Goal: Transaction & Acquisition: Purchase product/service

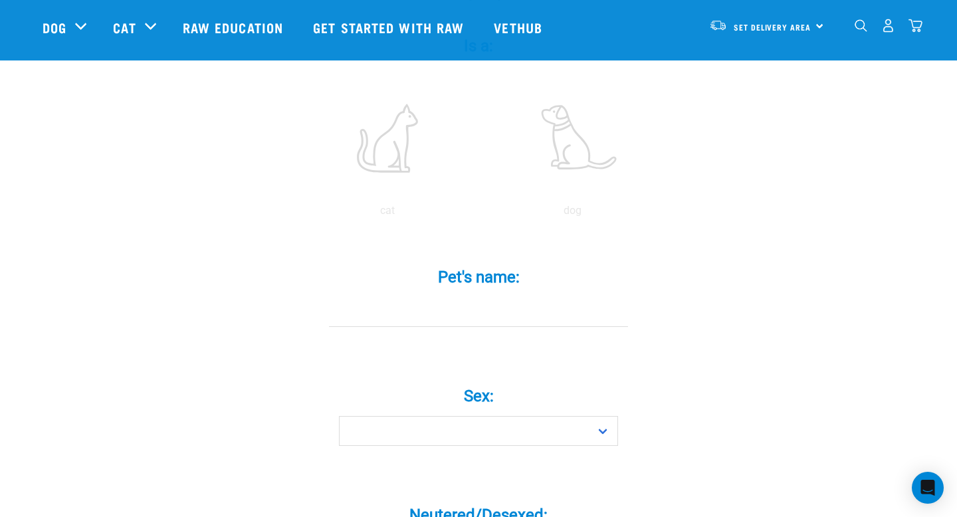
scroll to position [227, 0]
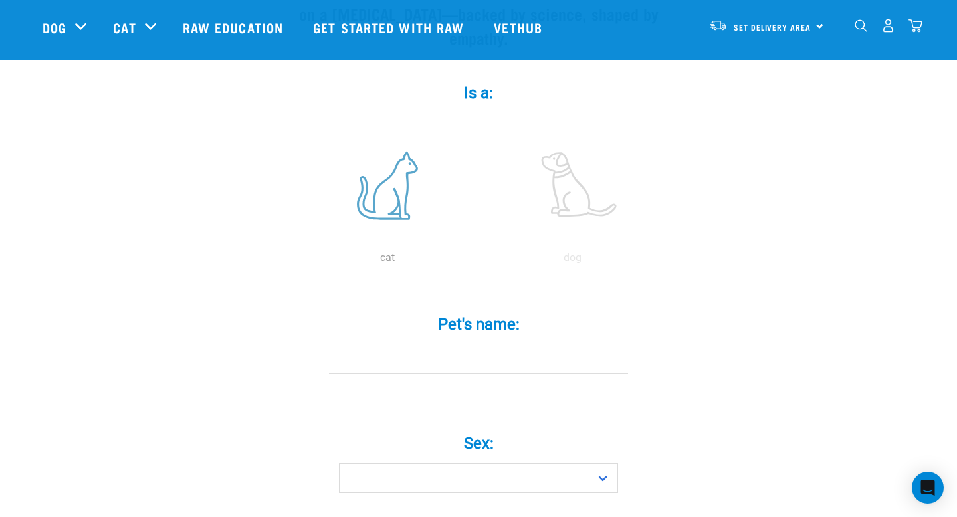
click at [381, 194] on label at bounding box center [387, 185] width 179 height 113
click at [295, 261] on input "radio" at bounding box center [295, 261] width 0 height 0
click at [427, 344] on input "Pet's name: *" at bounding box center [478, 359] width 299 height 30
type input "Miso"
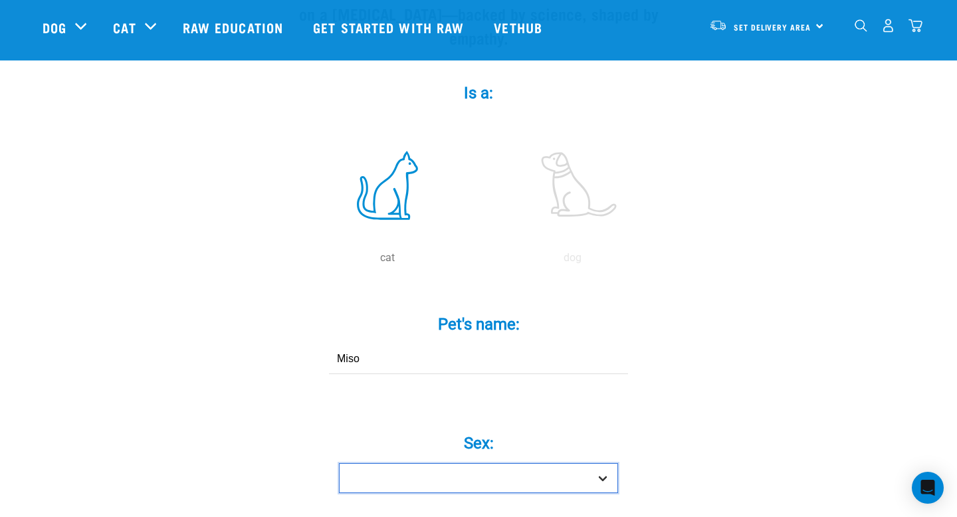
click at [471, 465] on select "Boy Girl" at bounding box center [478, 478] width 279 height 30
select select "girl"
click at [339, 463] on select "Boy Girl" at bounding box center [478, 478] width 279 height 30
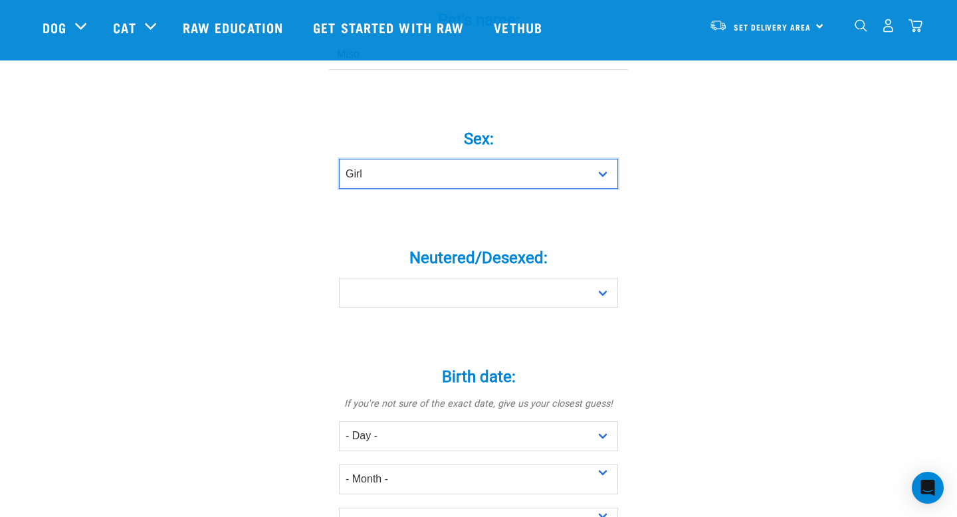
scroll to position [553, 0]
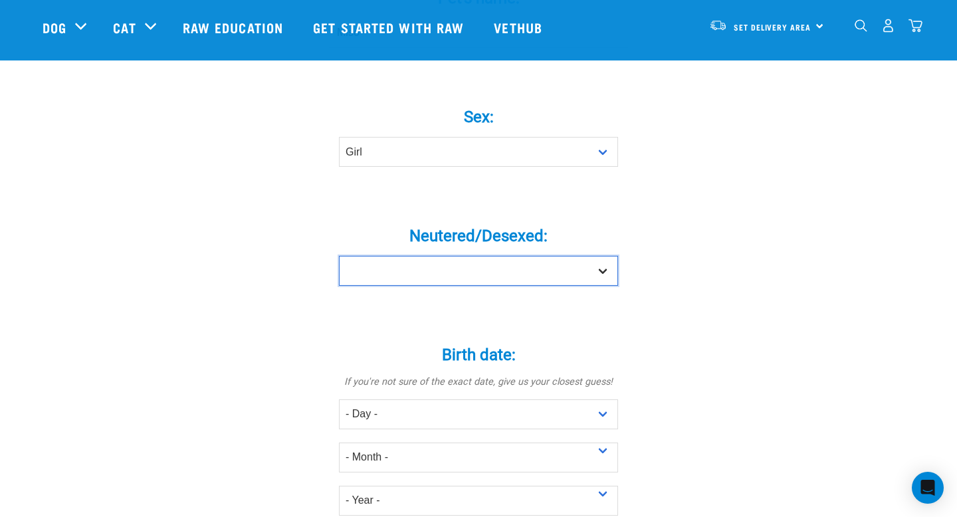
click at [485, 256] on select "Yes No" at bounding box center [478, 271] width 279 height 30
select select "yes"
click at [339, 256] on select "Yes No" at bounding box center [478, 271] width 279 height 30
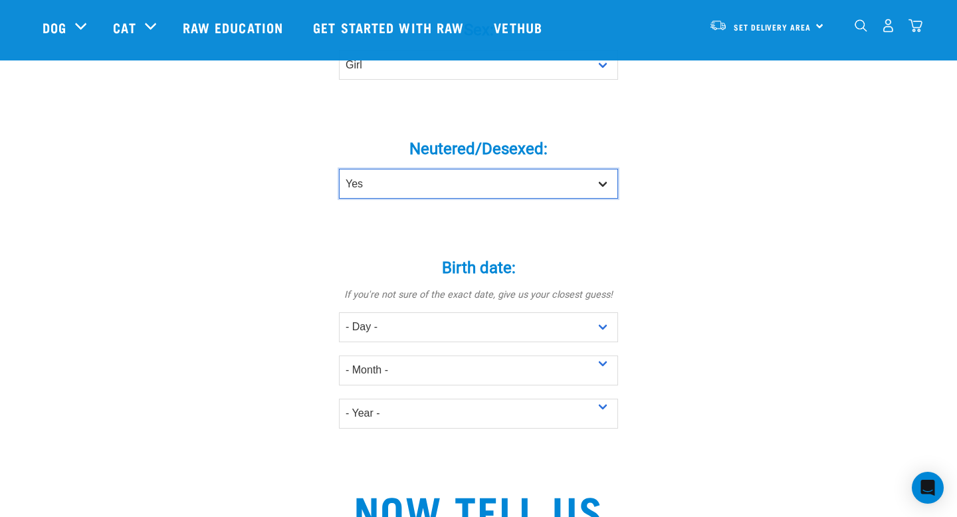
scroll to position [658, 0]
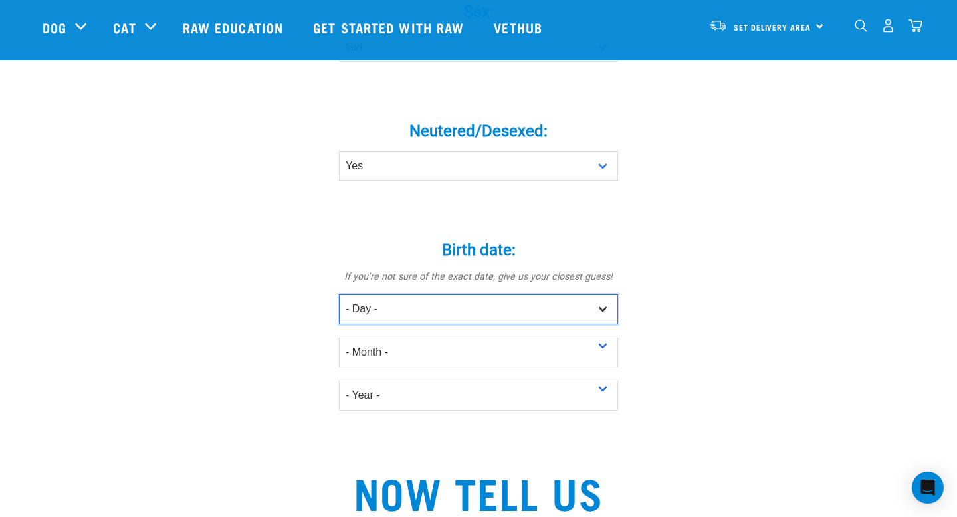
click at [457, 294] on select "- Day - 1 2 3 4 5 6 7 8 9 10 11 12 13 14 15 16 17 18 19 20 21 22 23 24 25 26 27" at bounding box center [478, 309] width 279 height 30
select select "3"
click at [339, 294] on select "- Day - 1 2 3 4 5 6 7 8 9 10 11 12 13 14 15 16 17 18 19 20 21 22 23 24 25 26 27" at bounding box center [478, 309] width 279 height 30
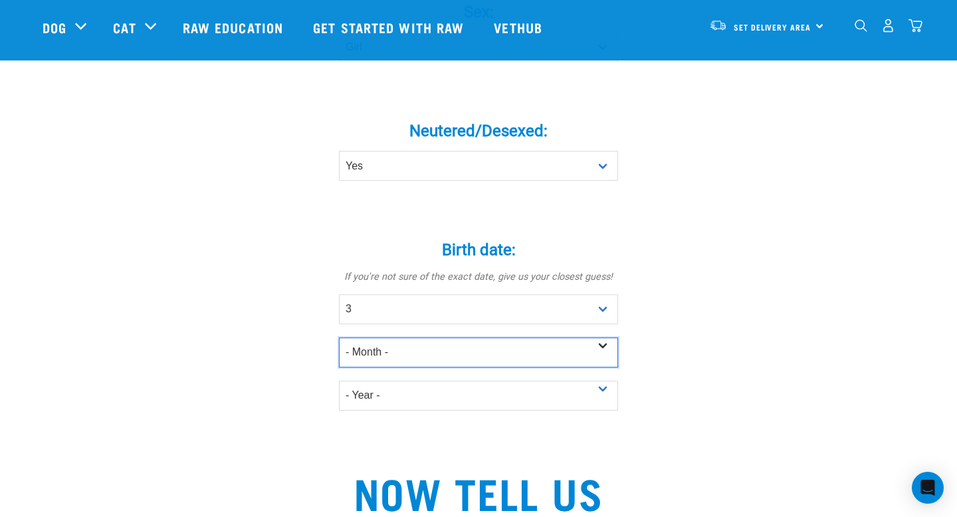
click at [442, 338] on select "- Month - January February March April May June July August September October N…" at bounding box center [478, 353] width 279 height 30
select select "March"
click at [339, 338] on select "- Month - January February March April May June July August September October N…" at bounding box center [478, 353] width 279 height 30
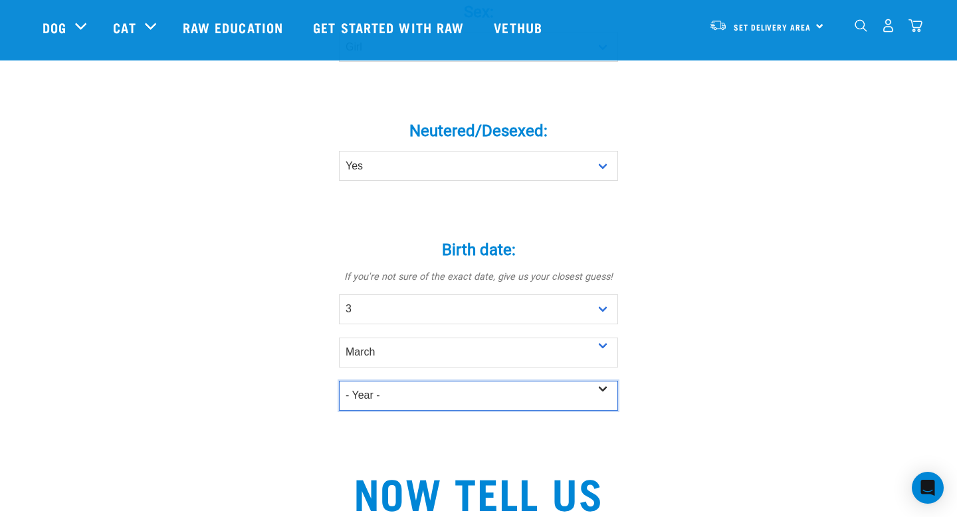
click at [429, 381] on select "- Year - 2025 2024 2023 2022 2021 2020 2019 2018 2017 2016 2015 2014 2013 2012" at bounding box center [478, 396] width 279 height 30
select select "2022"
click at [339, 381] on select "- Year - 2025 2024 2023 2022 2021 2020 2019 2018 2017 2016 2015 2014 2013 2012" at bounding box center [478, 396] width 279 height 30
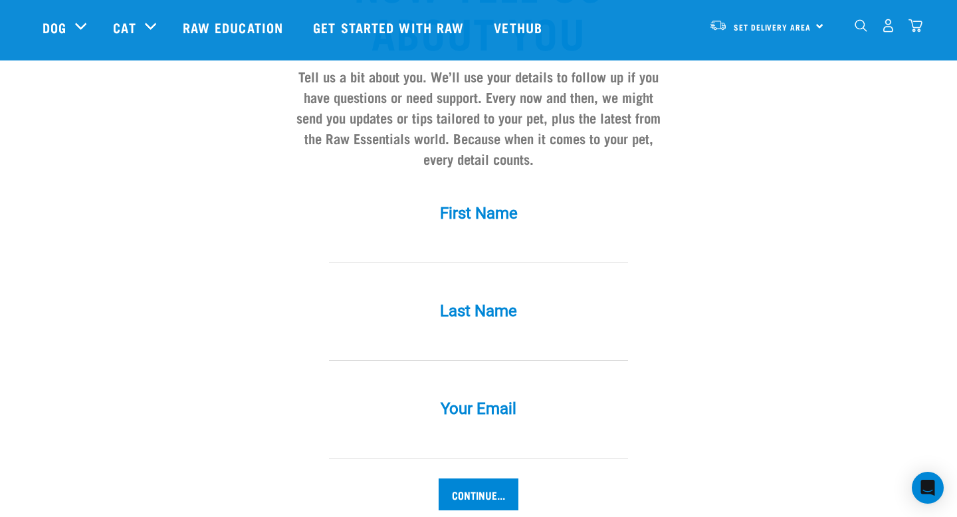
scroll to position [1182, 0]
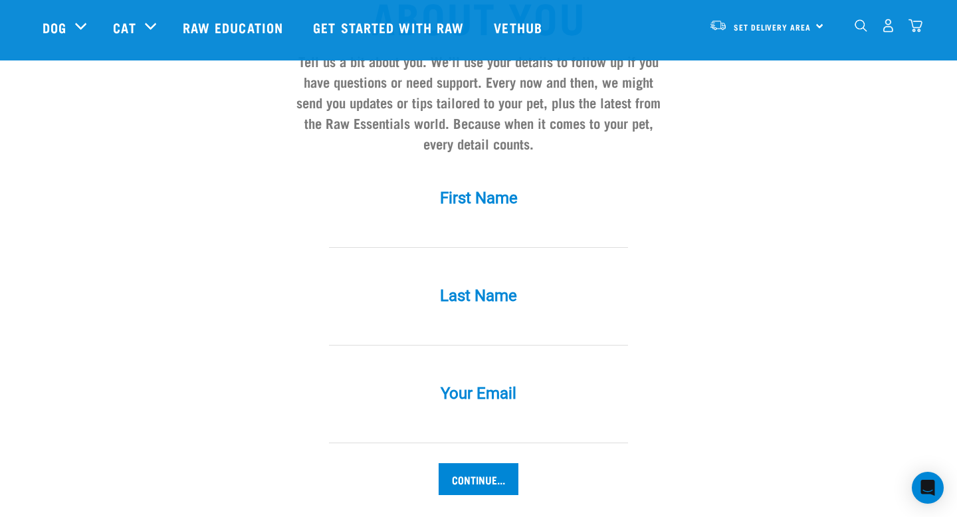
click at [479, 218] on input "First Name *" at bounding box center [478, 233] width 299 height 30
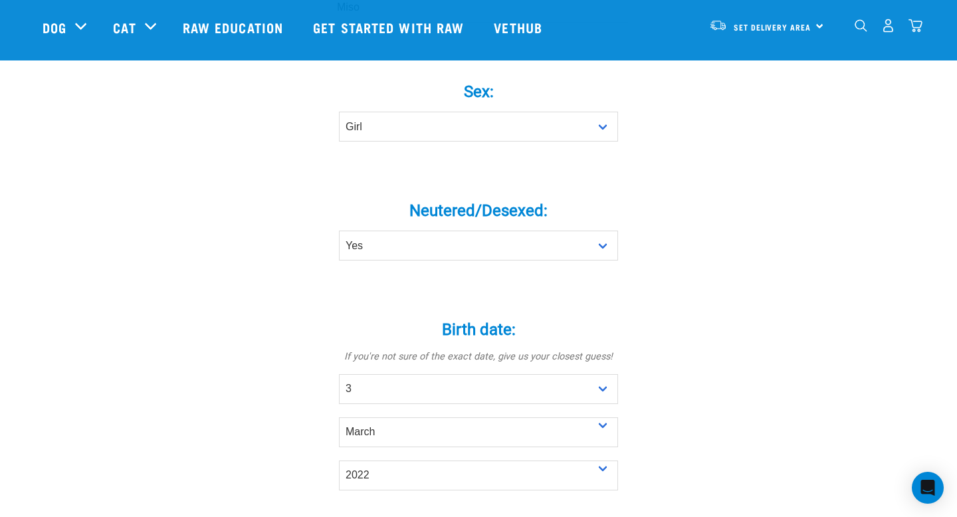
scroll to position [46, 0]
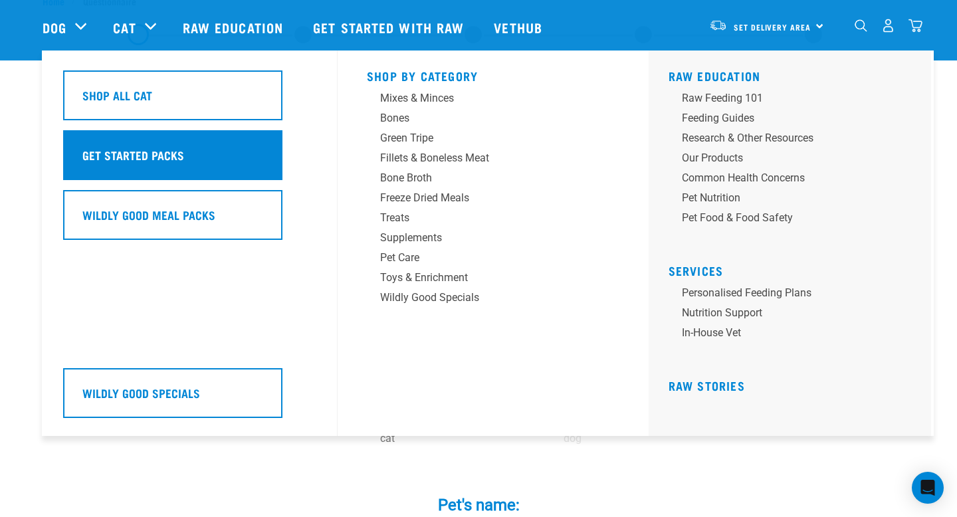
click at [158, 164] on h5 "Get Started Packs" at bounding box center [133, 154] width 102 height 17
